Goal: Transaction & Acquisition: Purchase product/service

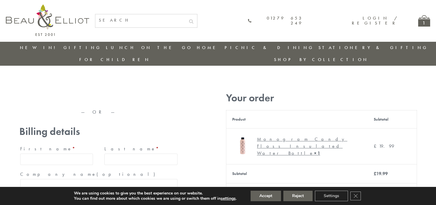
type input "[EMAIL_ADDRESS][DOMAIN_NAME]"
type input "[PERSON_NAME]"
type input "23, [GEOGRAPHIC_DATA], [GEOGRAPHIC_DATA]"
type input "[GEOGRAPHIC_DATA]"
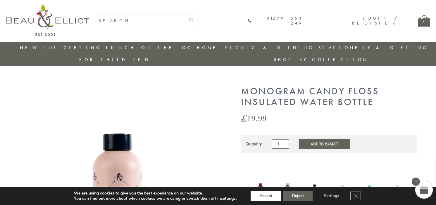
click at [266, 196] on button "Accept" at bounding box center [265, 196] width 30 height 11
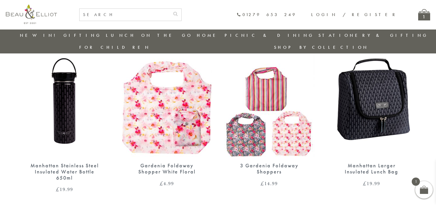
scroll to position [547, 0]
